Goal: Find specific page/section: Find specific page/section

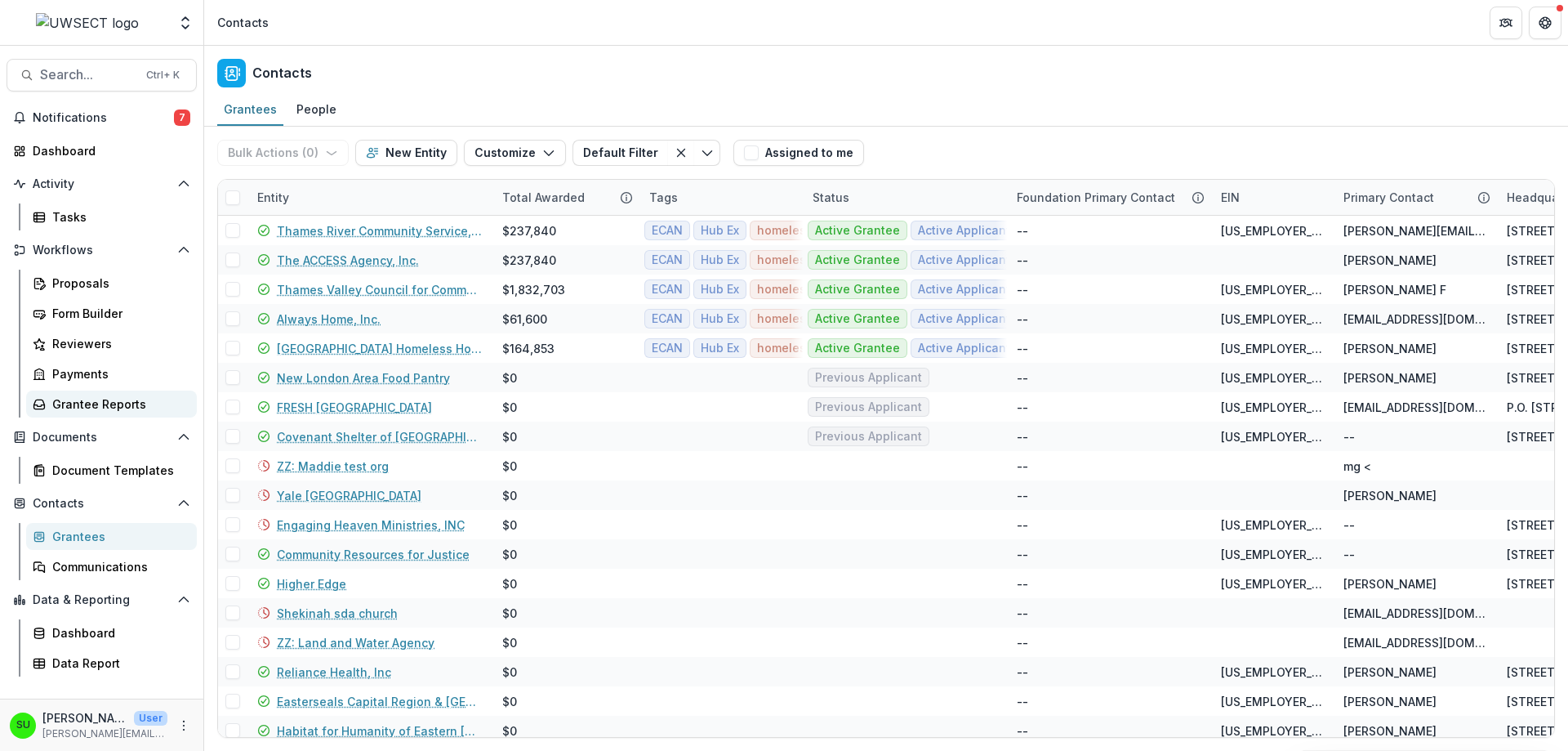
click at [70, 401] on div "Grantee Reports" at bounding box center [118, 405] width 132 height 17
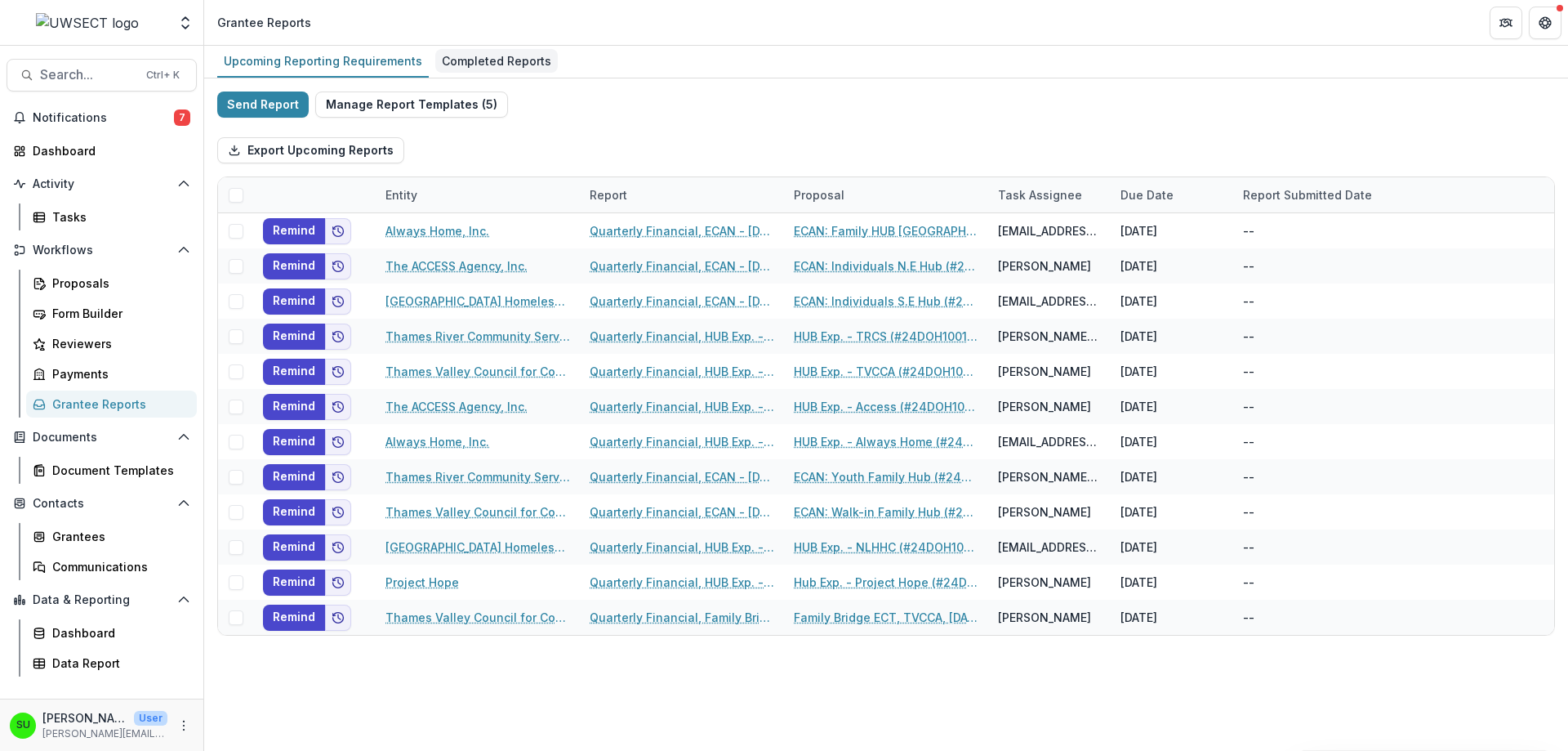
click at [520, 59] on div "Completed Reports" at bounding box center [496, 61] width 122 height 23
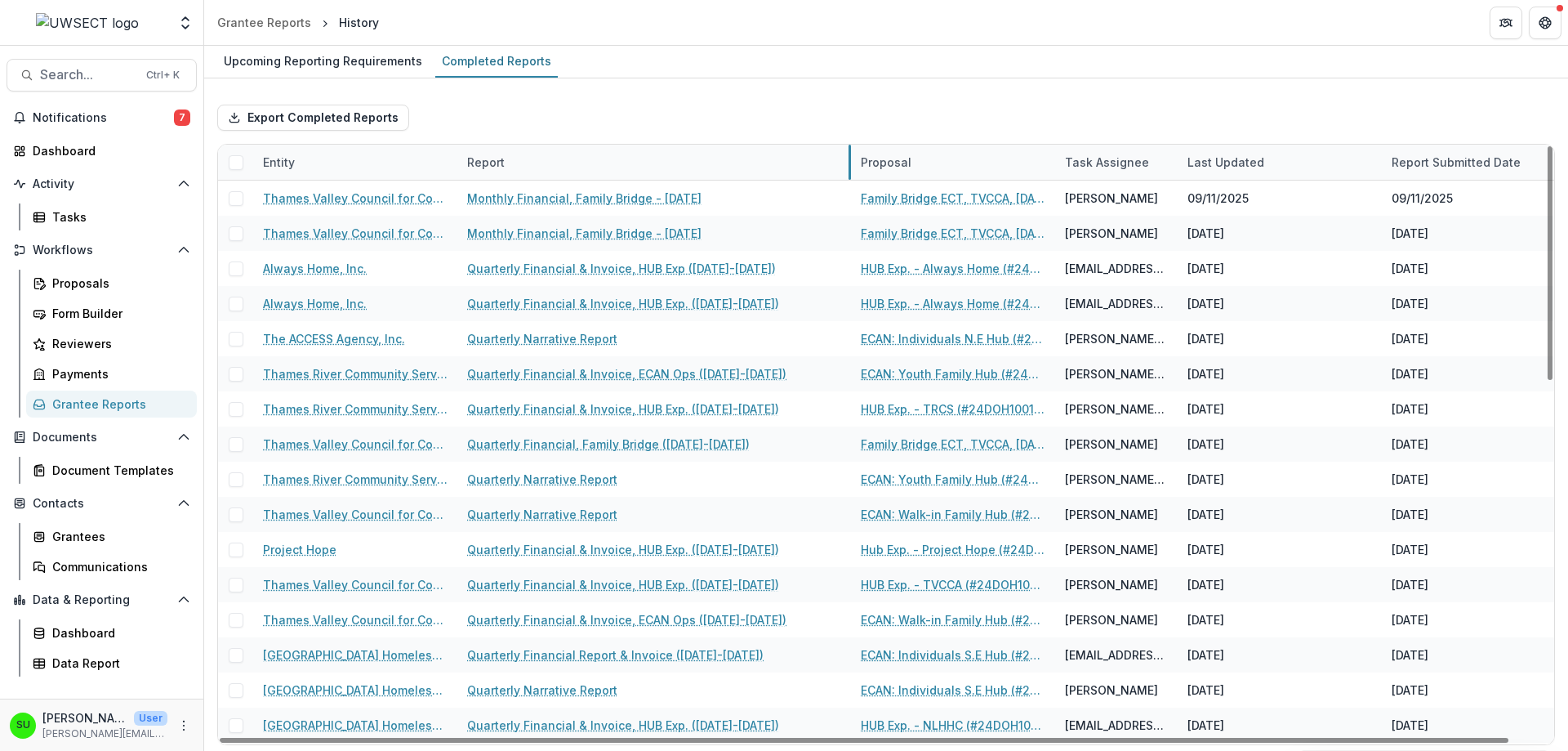
drag, startPoint x: 659, startPoint y: 157, endPoint x: 848, endPoint y: 152, distance: 189.1
click at [274, 54] on div "Upcoming Reporting Requirements" at bounding box center [323, 61] width 211 height 23
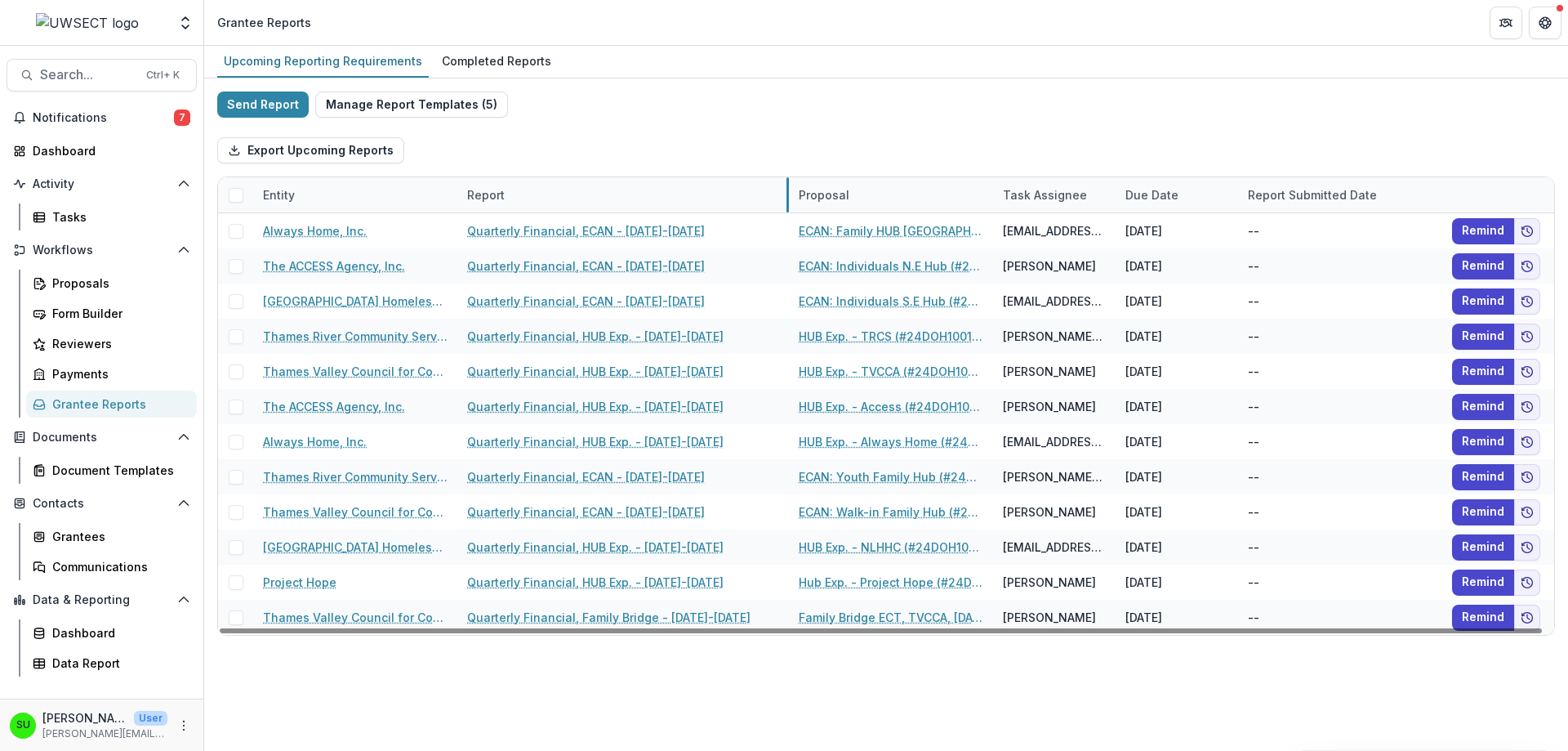
drag, startPoint x: 660, startPoint y: 191, endPoint x: 788, endPoint y: 198, distance: 128.2
click at [458, 44] on header "Grantee Reports" at bounding box center [886, 22] width 1364 height 45
click at [470, 54] on div "Completed Reports" at bounding box center [496, 61] width 122 height 23
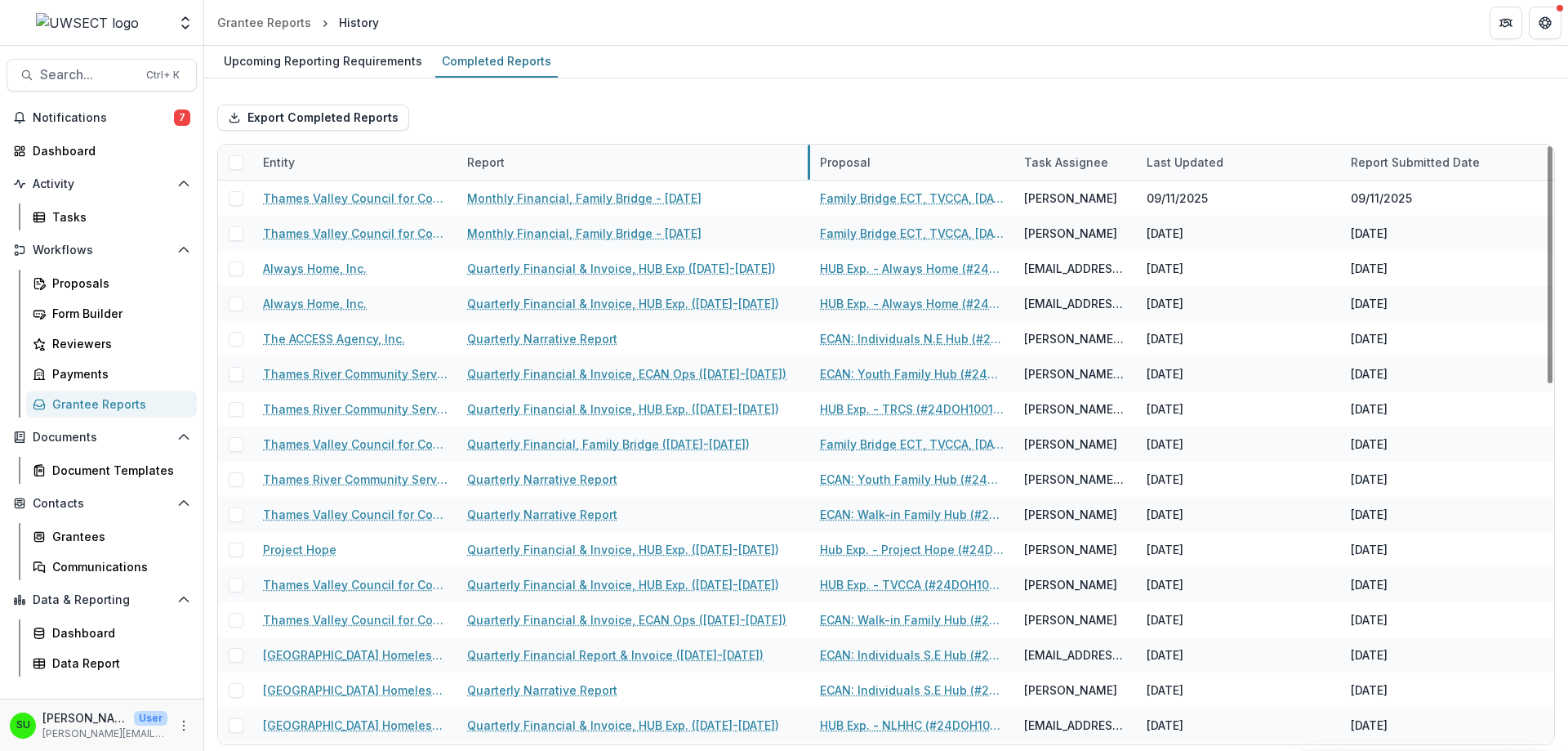
drag, startPoint x: 659, startPoint y: 159, endPoint x: 808, endPoint y: 168, distance: 149.3
click at [678, 90] on div "Export Completed Reports Entity Report Proposal Task Assignee Last Updated Repo…" at bounding box center [886, 418] width 1364 height 680
